Goal: Task Accomplishment & Management: Manage account settings

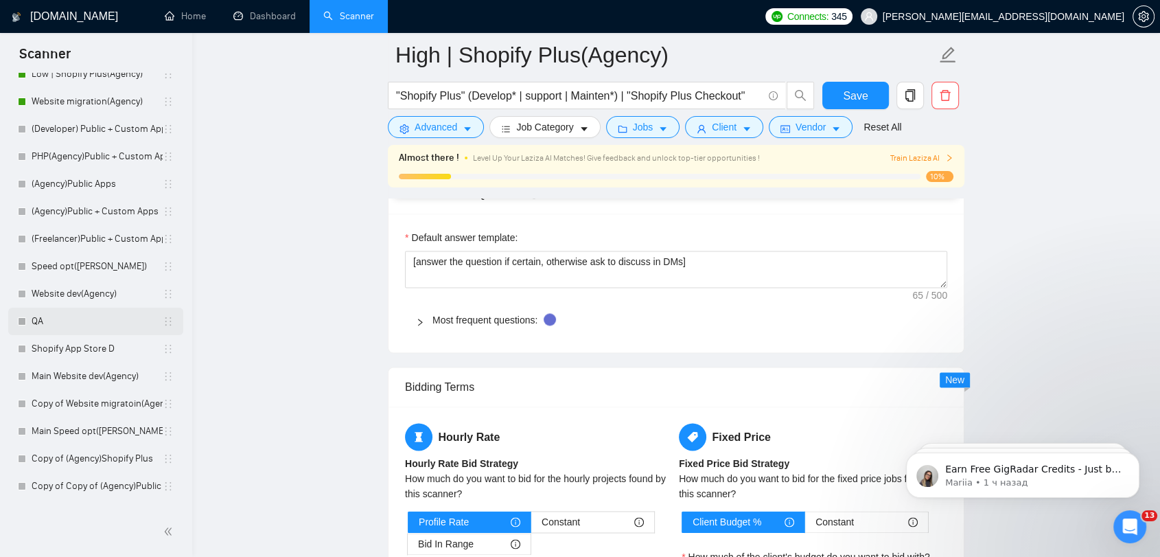
scroll to position [229, 0]
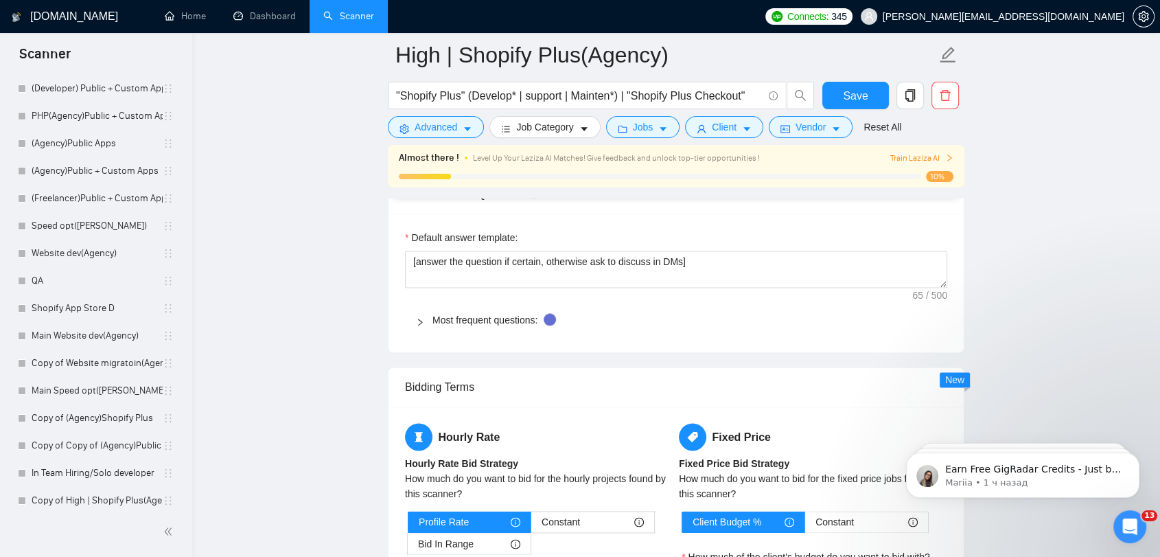
drag, startPoint x: 89, startPoint y: 218, endPoint x: 492, endPoint y: 241, distance: 404.2
click at [88, 218] on link "Speed opt([PERSON_NAME])" at bounding box center [97, 225] width 131 height 27
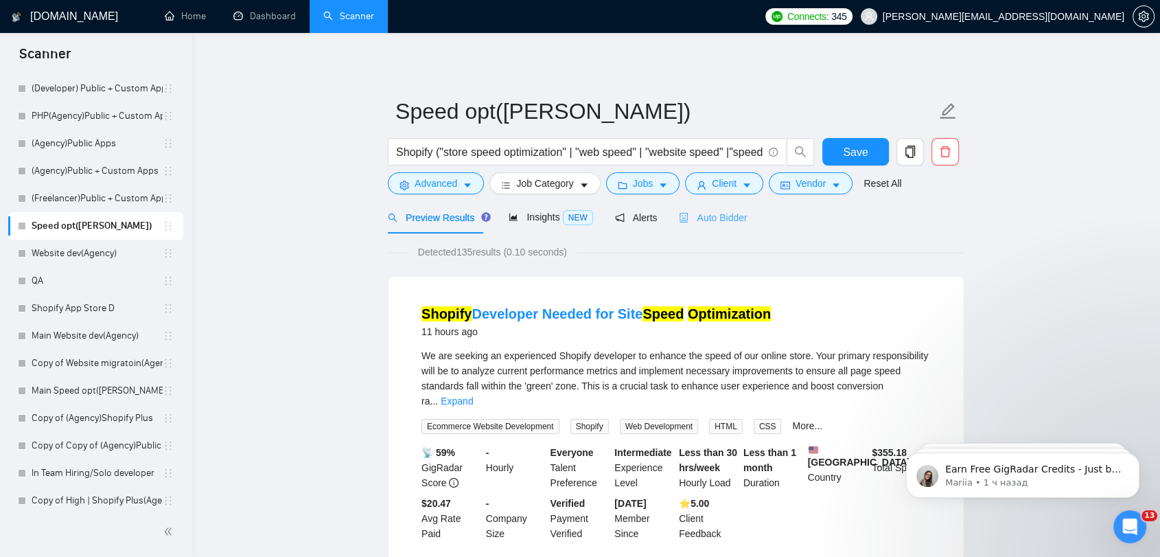
click at [703, 225] on div "Auto Bidder" at bounding box center [713, 217] width 68 height 32
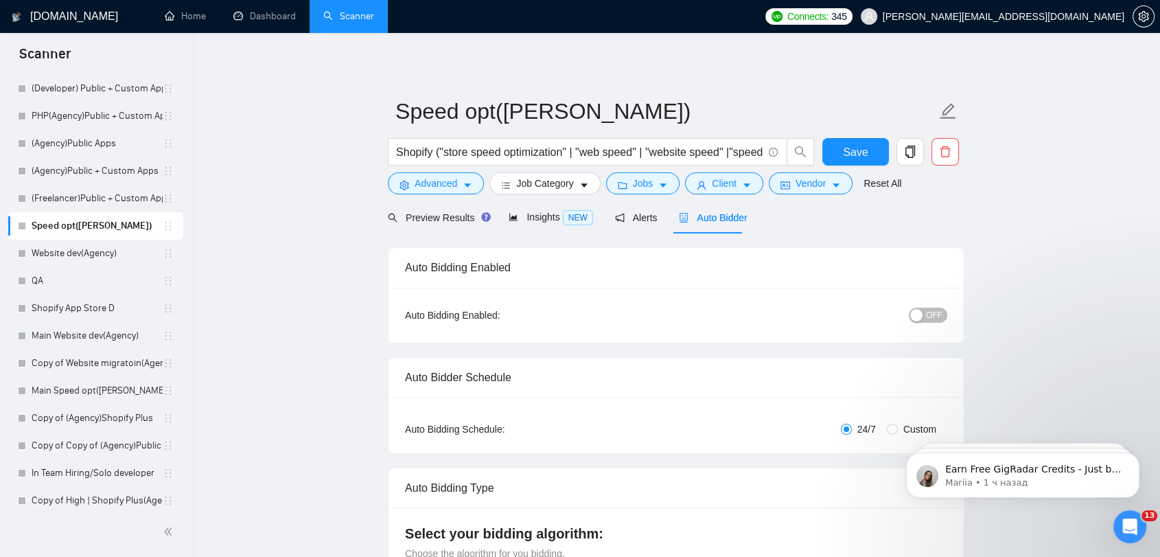
click at [942, 316] on button "OFF" at bounding box center [928, 314] width 38 height 15
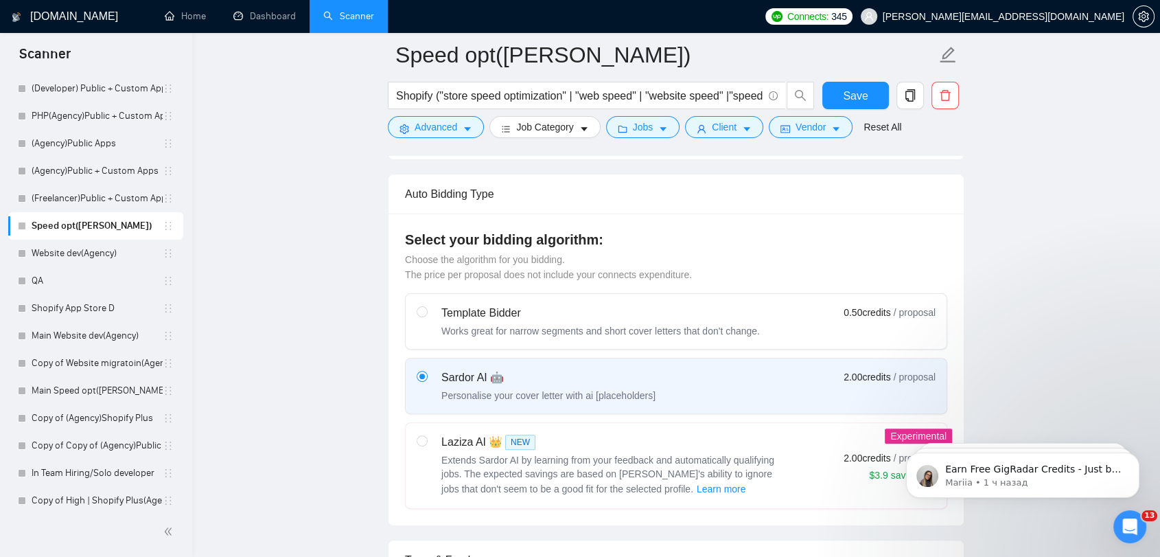
click at [571, 476] on span "Extends Sardor AI by learning from your feedback and automatically qualifying j…" at bounding box center [607, 474] width 333 height 40
click at [426, 445] on input "radio" at bounding box center [422, 440] width 10 height 10
radio input "true"
radio input "false"
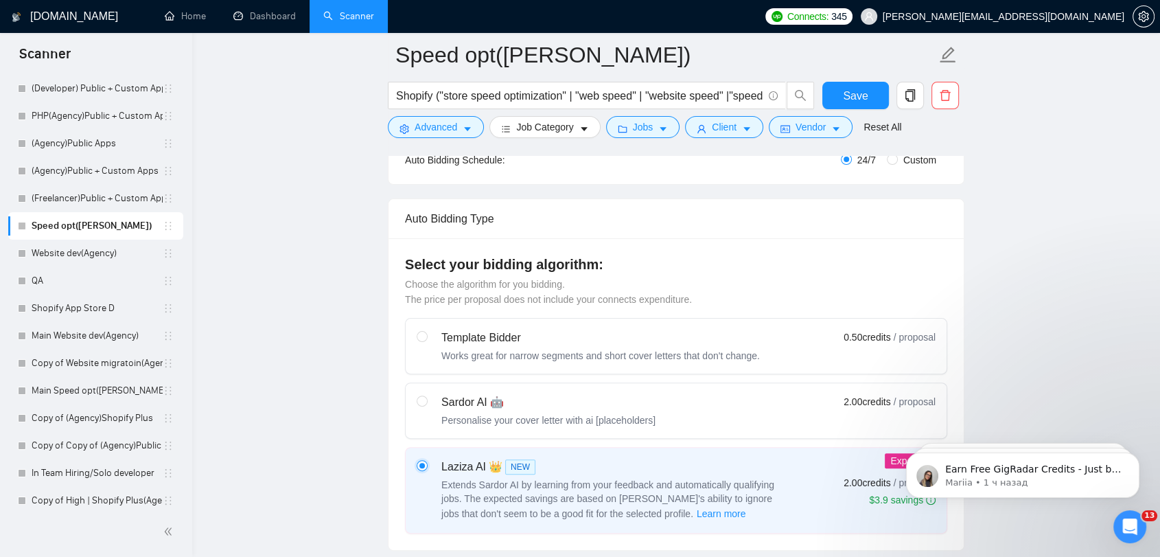
scroll to position [76, 0]
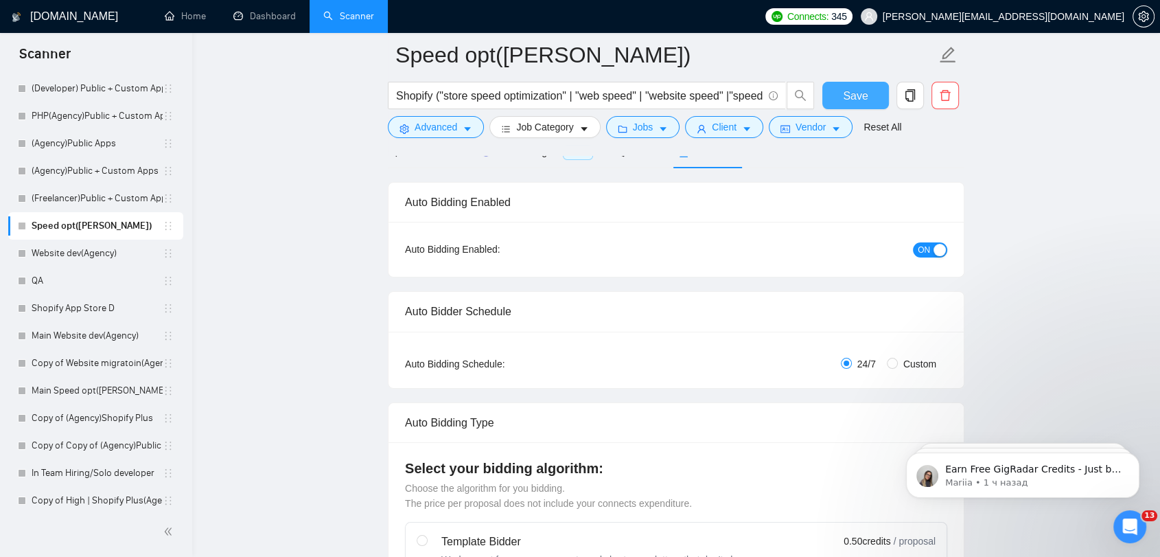
click at [851, 102] on span "Save" at bounding box center [855, 95] width 25 height 17
